Goal: Navigation & Orientation: Find specific page/section

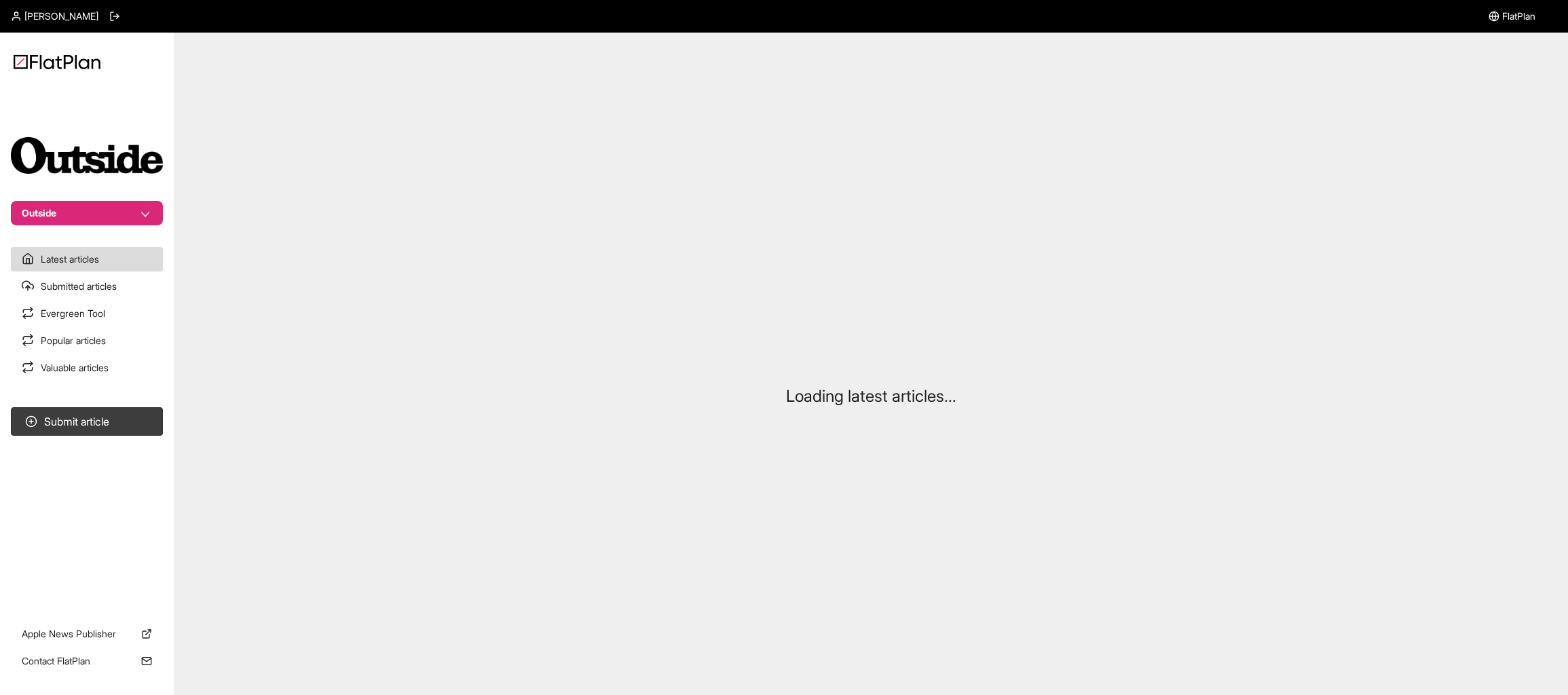
click at [138, 220] on button "Outside" at bounding box center [87, 213] width 152 height 24
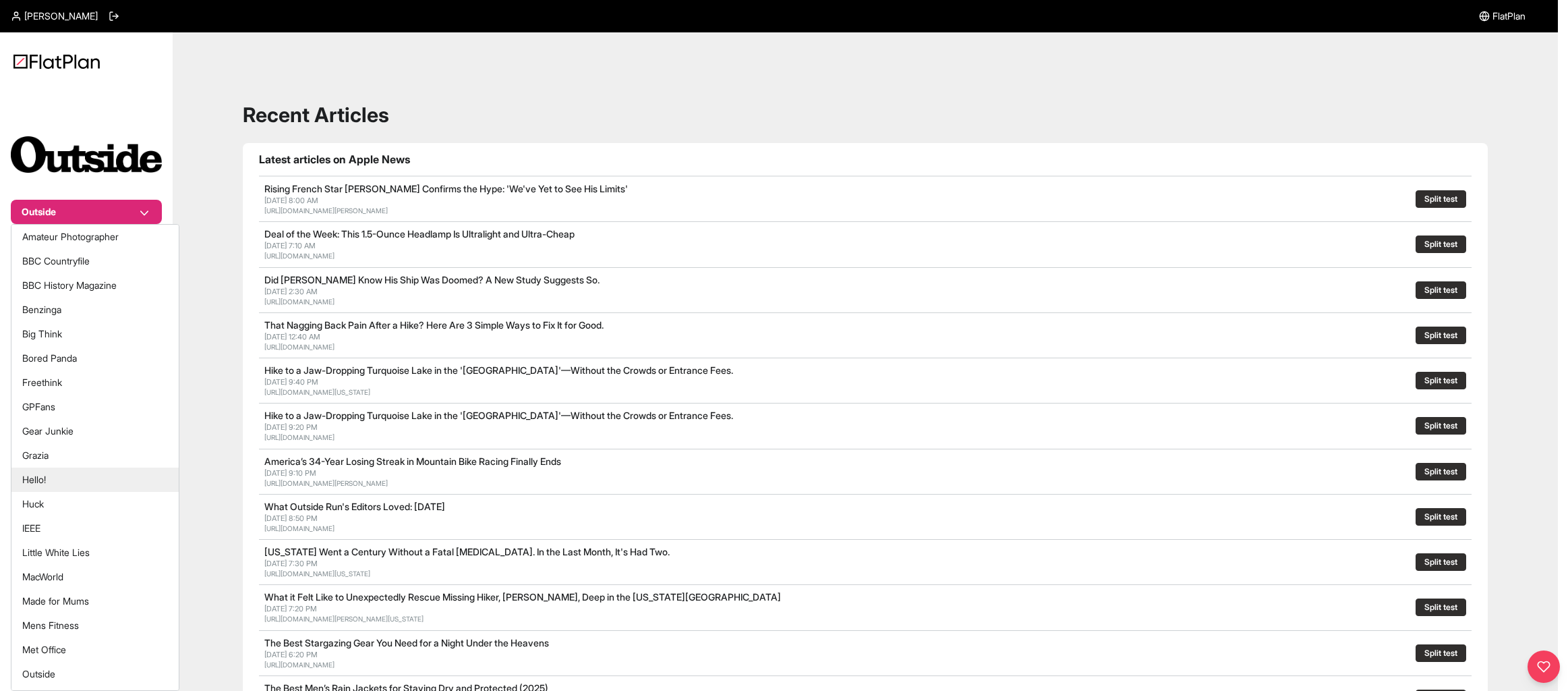
click at [87, 487] on button "Hello!" at bounding box center [95, 479] width 167 height 24
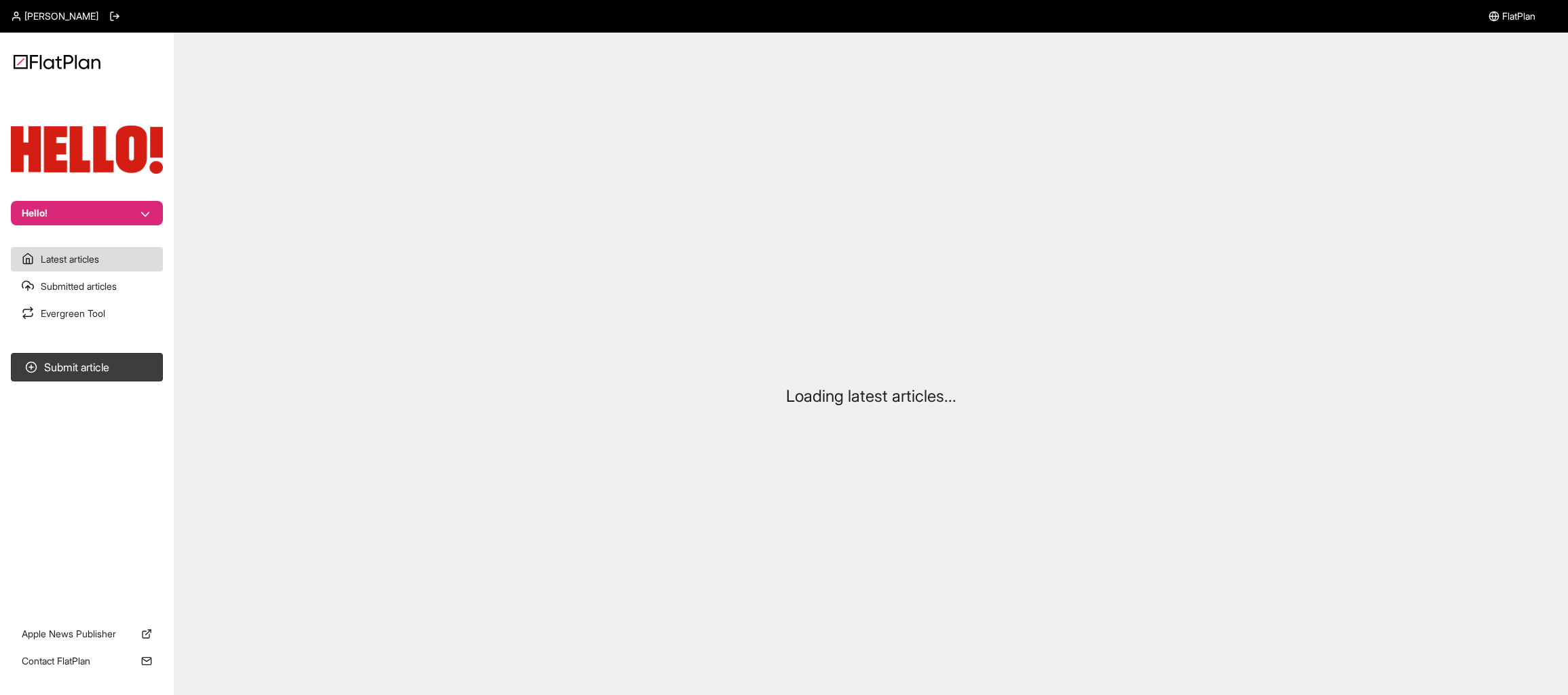
click at [98, 210] on button "Hello!" at bounding box center [87, 213] width 152 height 24
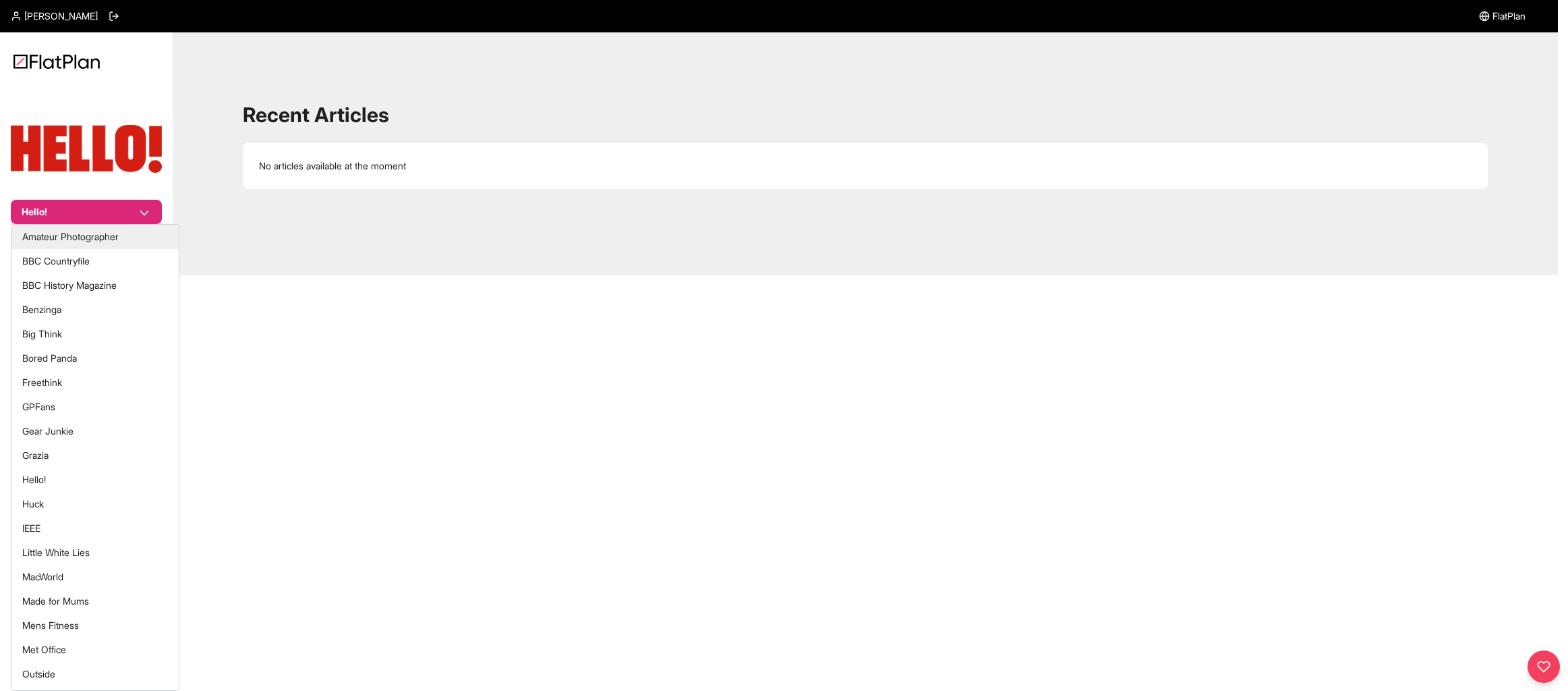
click at [98, 244] on button "Amateur Photographer" at bounding box center [95, 236] width 167 height 24
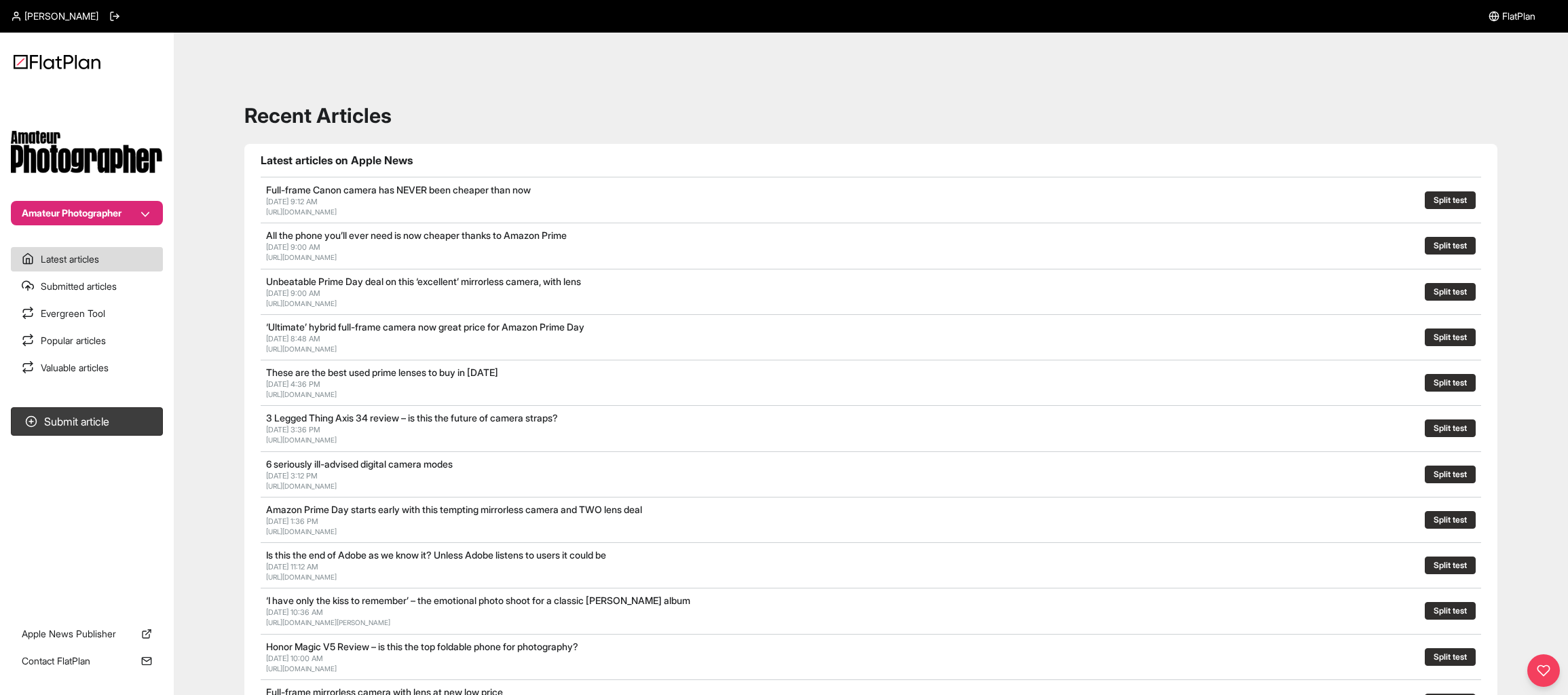
click at [129, 217] on button "Amateur Photographer" at bounding box center [87, 213] width 152 height 24
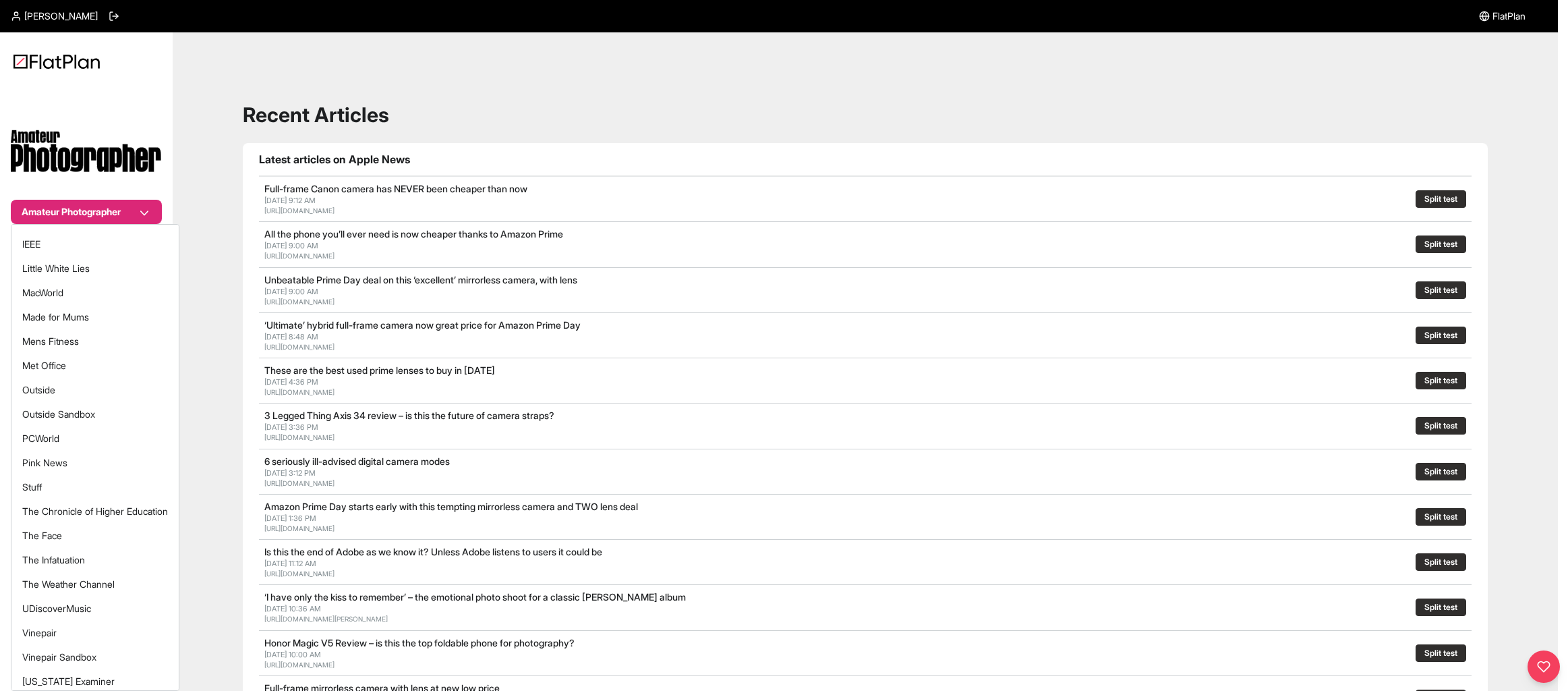
scroll to position [287, 0]
